Goal: Transaction & Acquisition: Purchase product/service

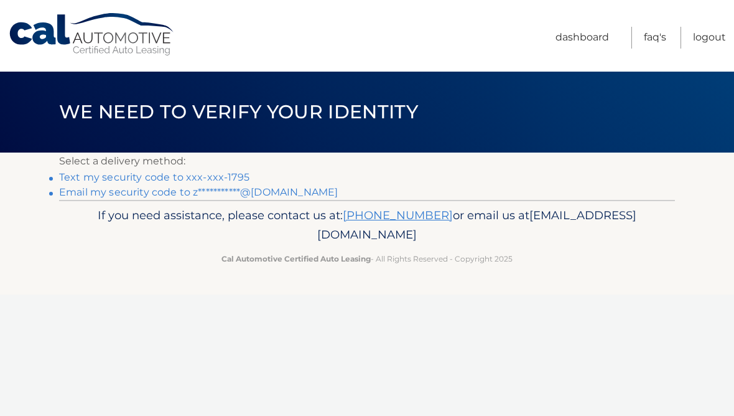
click at [232, 174] on link "Text my security code to xxx-xxx-1795" at bounding box center [154, 177] width 190 height 12
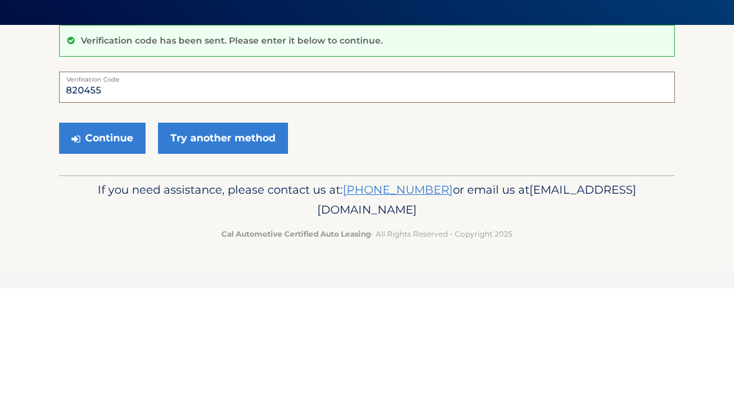
type input "820455"
click at [119, 250] on button "Continue" at bounding box center [102, 265] width 86 height 31
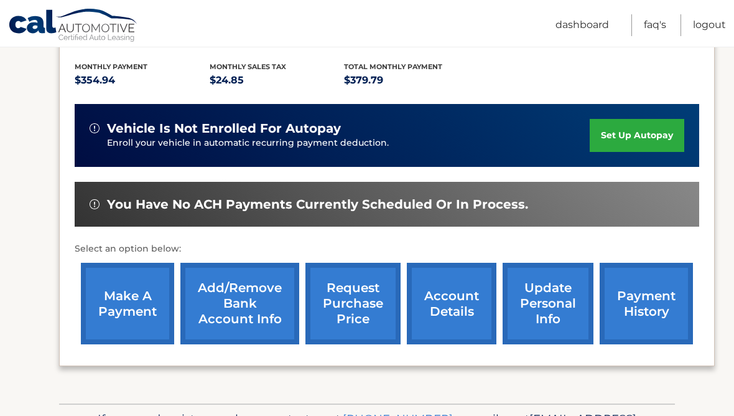
scroll to position [272, 0]
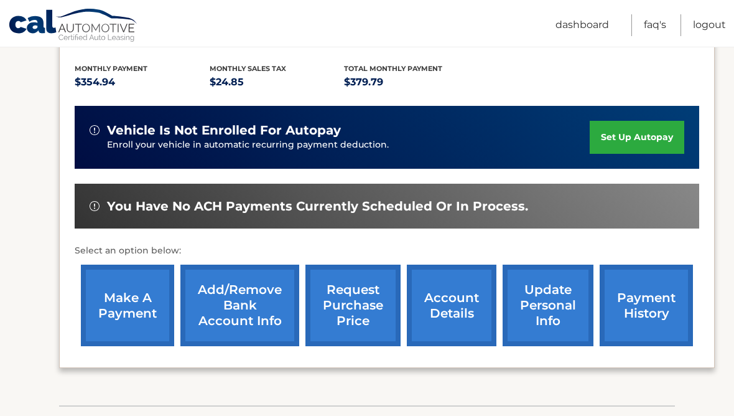
click at [648, 285] on link "payment history" at bounding box center [646, 305] width 93 height 82
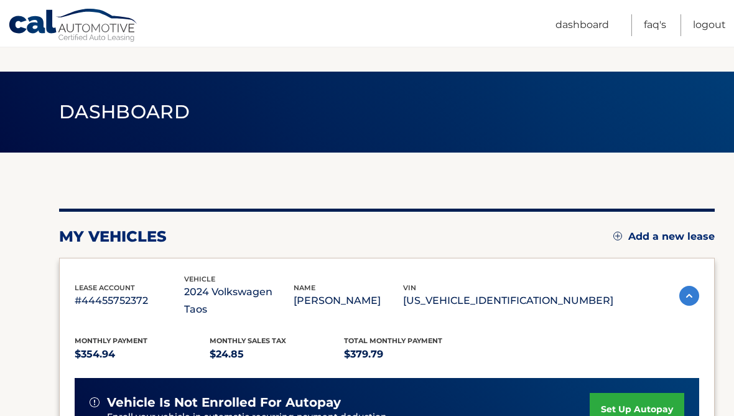
scroll to position [315, 0]
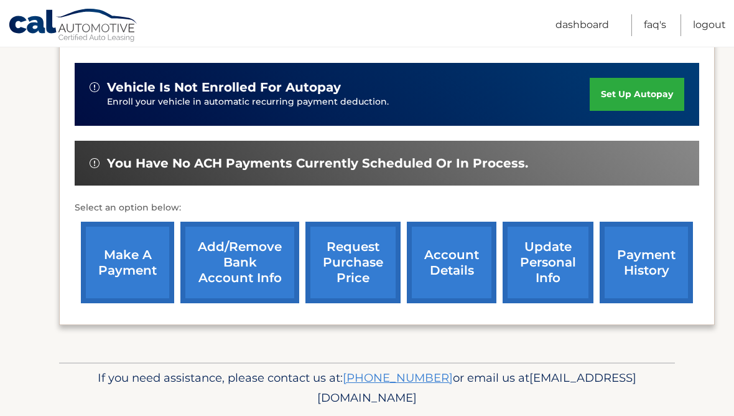
click at [134, 246] on link "make a payment" at bounding box center [127, 262] width 93 height 82
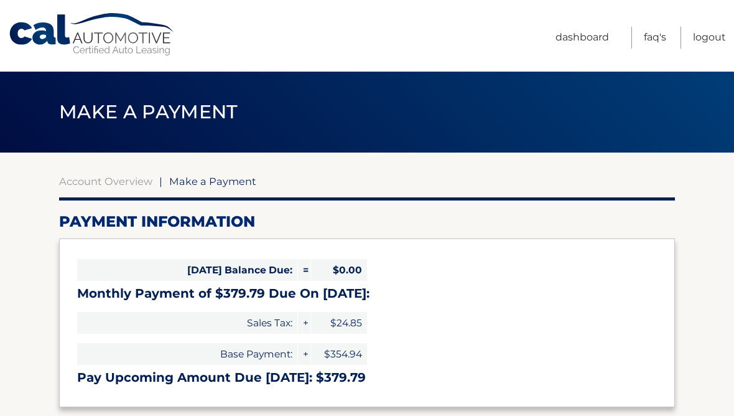
select select "NTI0NmY4OTktMjk4ZS00NGY1LWE2YTItMzg3NTY4YTY4NzMw"
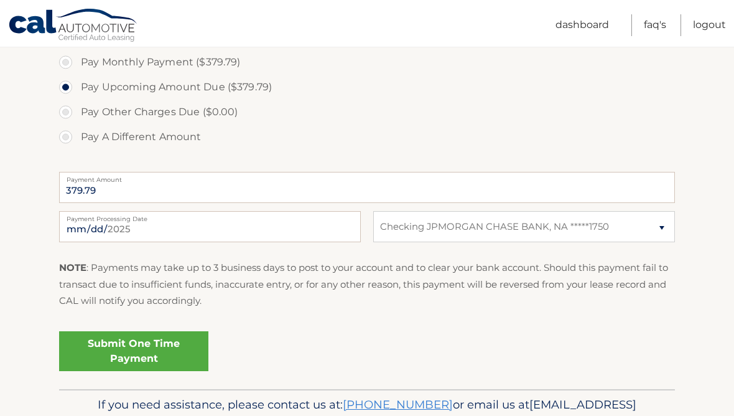
scroll to position [406, 0]
click at [227, 232] on input "[DATE]" at bounding box center [210, 225] width 302 height 31
type input "[DATE]"
click at [180, 354] on link "Submit One Time Payment" at bounding box center [133, 350] width 149 height 40
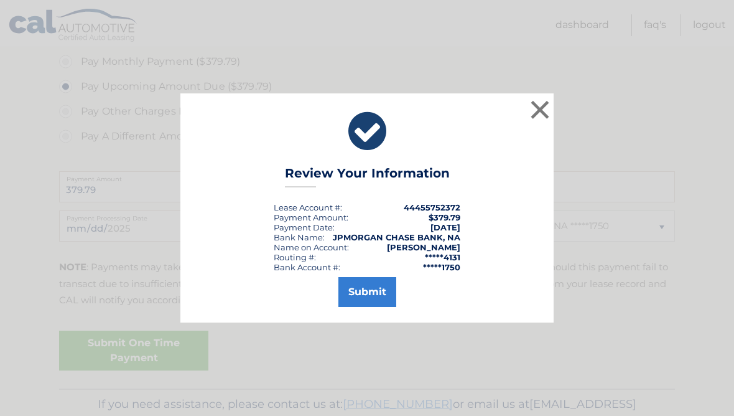
click at [370, 307] on button "Submit" at bounding box center [367, 292] width 58 height 30
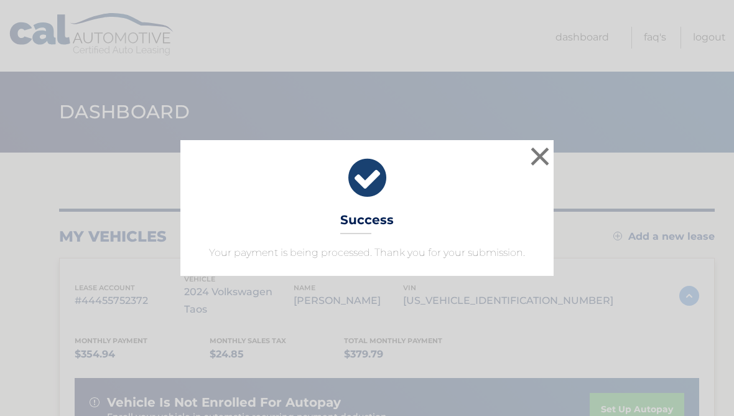
click at [541, 158] on button "×" at bounding box center [540, 156] width 25 height 25
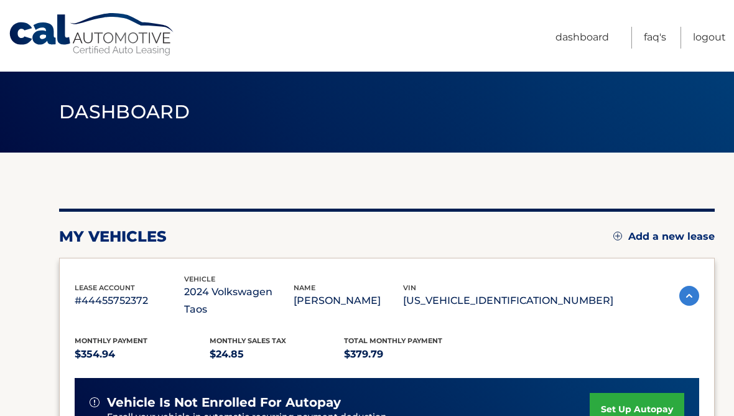
click at [711, 37] on link "Logout" at bounding box center [709, 38] width 33 height 22
